Goal: Task Accomplishment & Management: Manage account settings

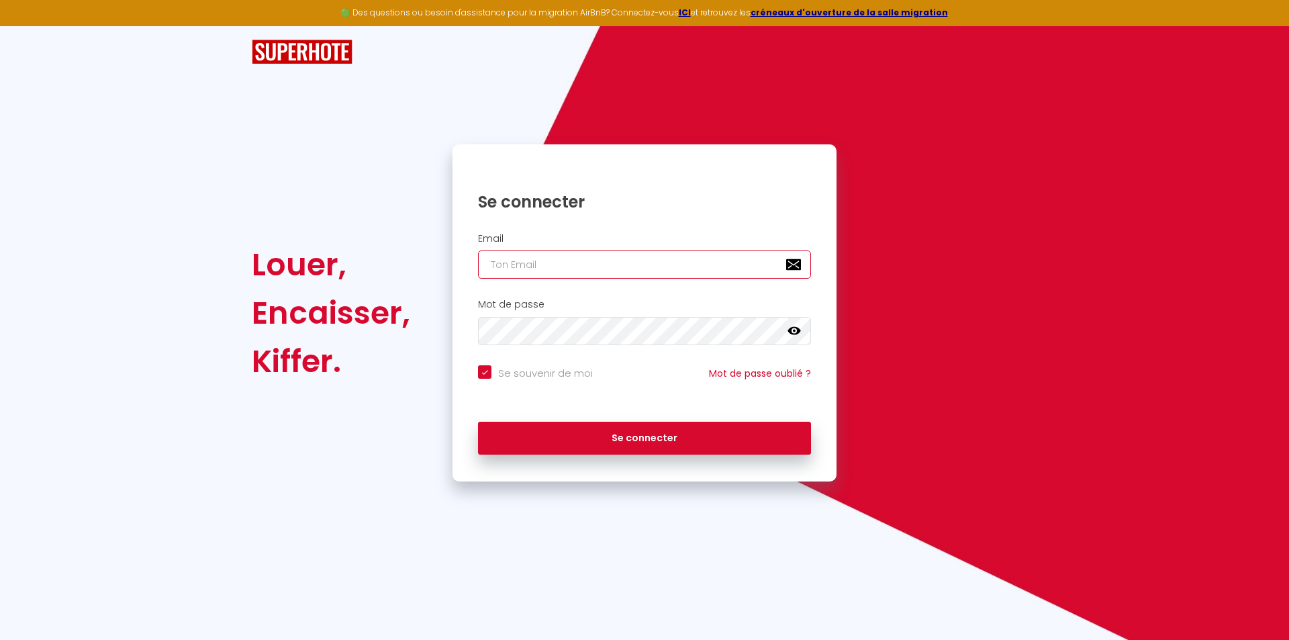
click at [509, 261] on input "email" at bounding box center [644, 264] width 333 height 28
paste input "[EMAIL_ADDRESS][DOMAIN_NAME]"
type input "[EMAIL_ADDRESS][DOMAIN_NAME]"
checkbox input "true"
type input "[EMAIL_ADDRESS][DOMAIN_NAME]"
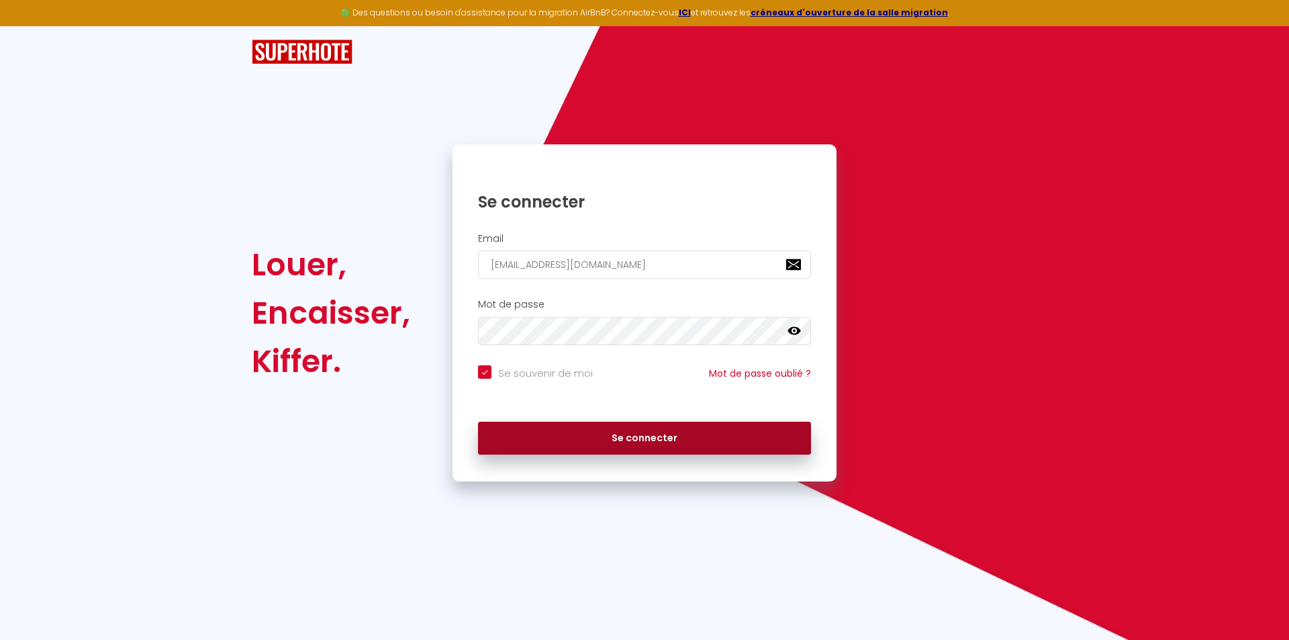
click at [595, 437] on button "Se connecter" at bounding box center [644, 439] width 333 height 34
click at [644, 432] on button "Se connecter" at bounding box center [644, 439] width 333 height 34
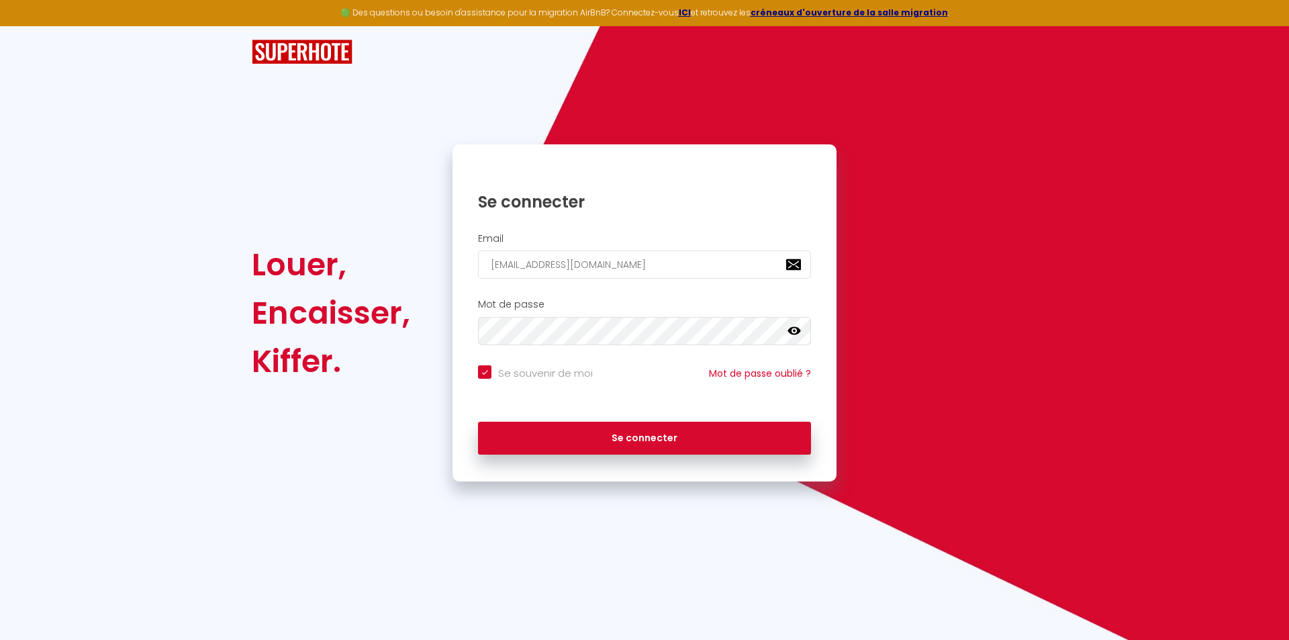
click at [793, 330] on icon at bounding box center [793, 331] width 13 height 8
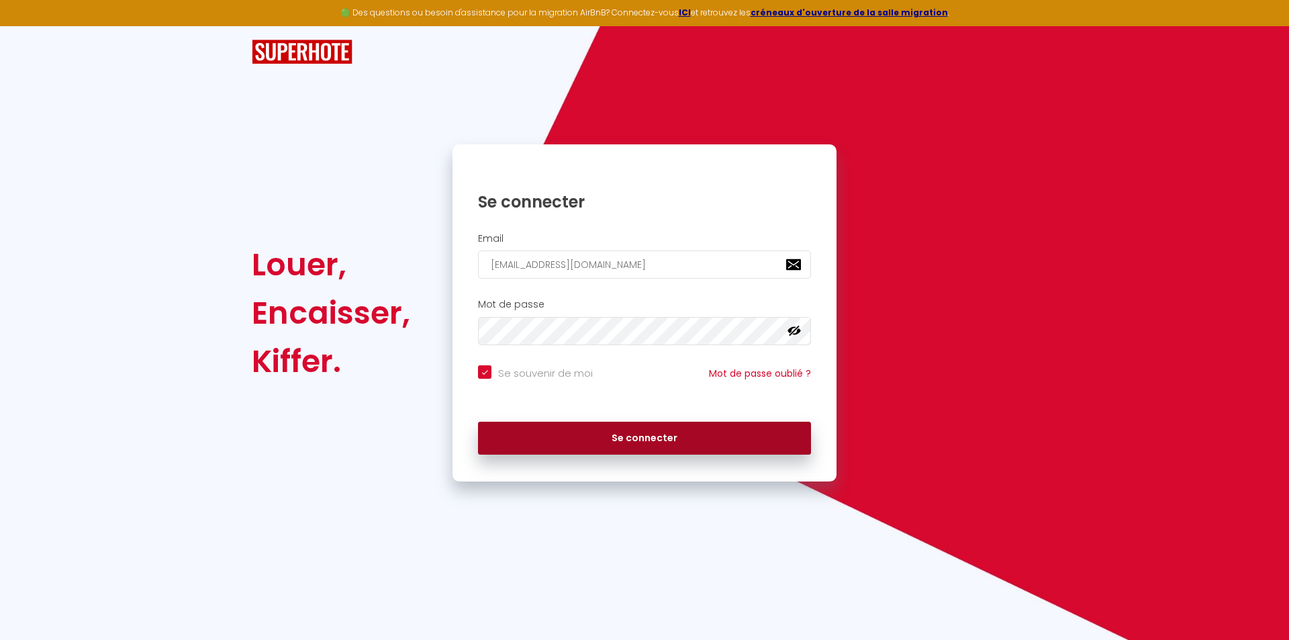
click at [608, 441] on button "Se connecter" at bounding box center [644, 439] width 333 height 34
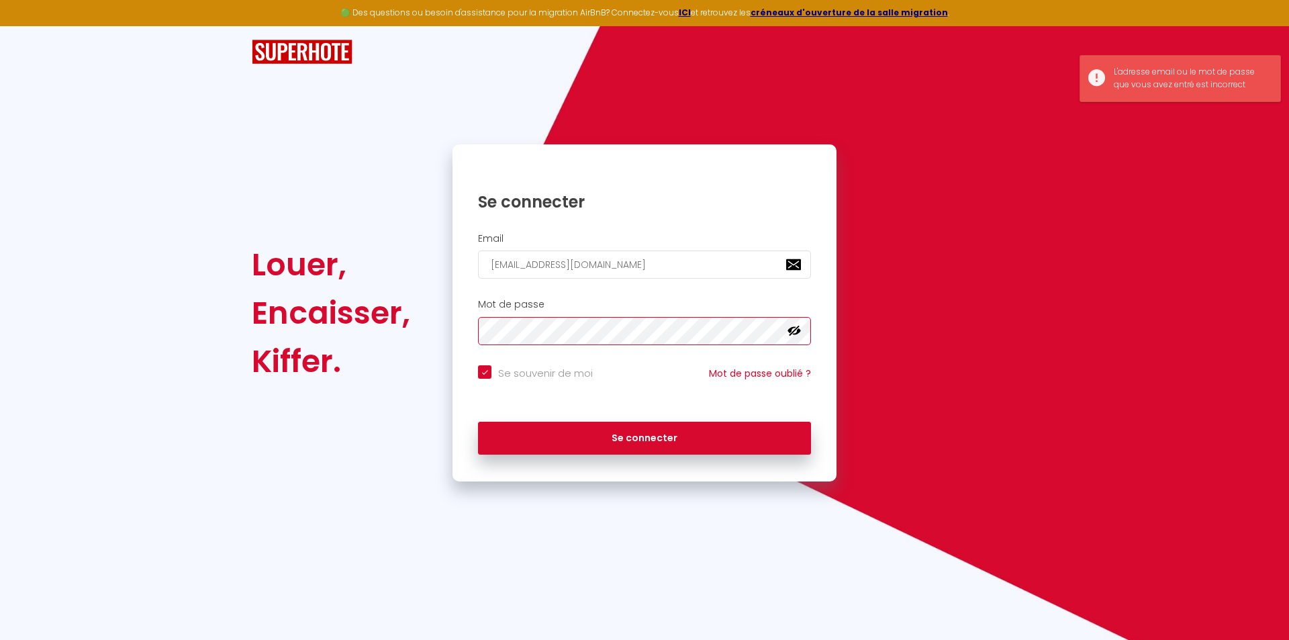
checkbox input "true"
click at [1100, 177] on div "Louer, Encaisser, Kiffer. Se connecter Email [EMAIL_ADDRESS][DOMAIN_NAME] Mot d…" at bounding box center [644, 253] width 1289 height 455
